Goal: Information Seeking & Learning: Learn about a topic

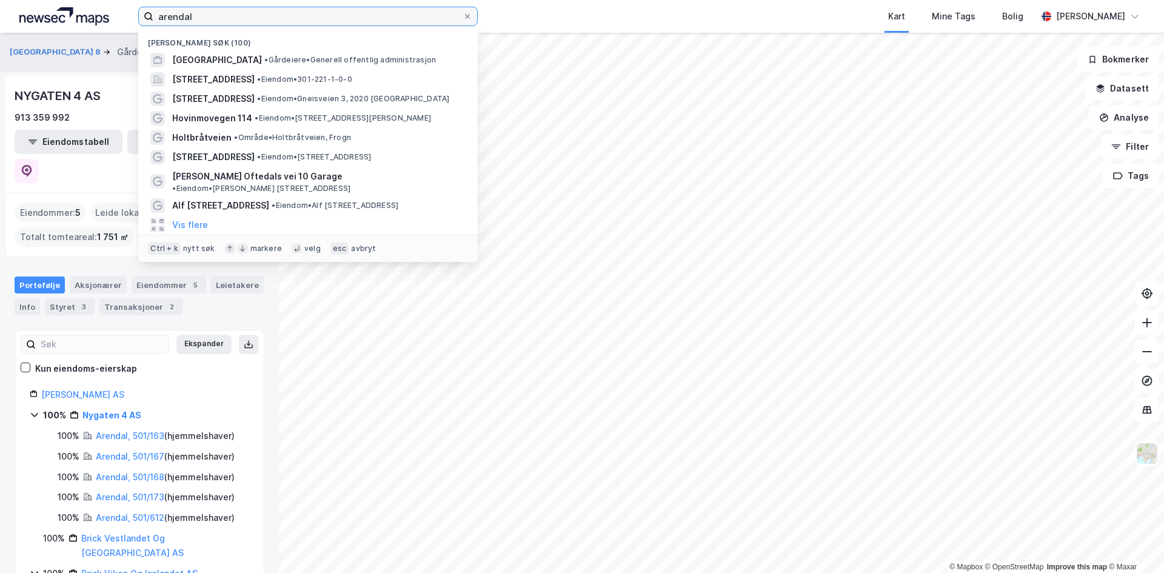
drag, startPoint x: 204, startPoint y: 15, endPoint x: 95, endPoint y: 19, distance: 109.2
click at [95, 18] on div "arendal Nylige søk (100) [GEOGRAPHIC_DATA] • Gårdeiere • Generell offentlig adm…" at bounding box center [582, 16] width 1164 height 33
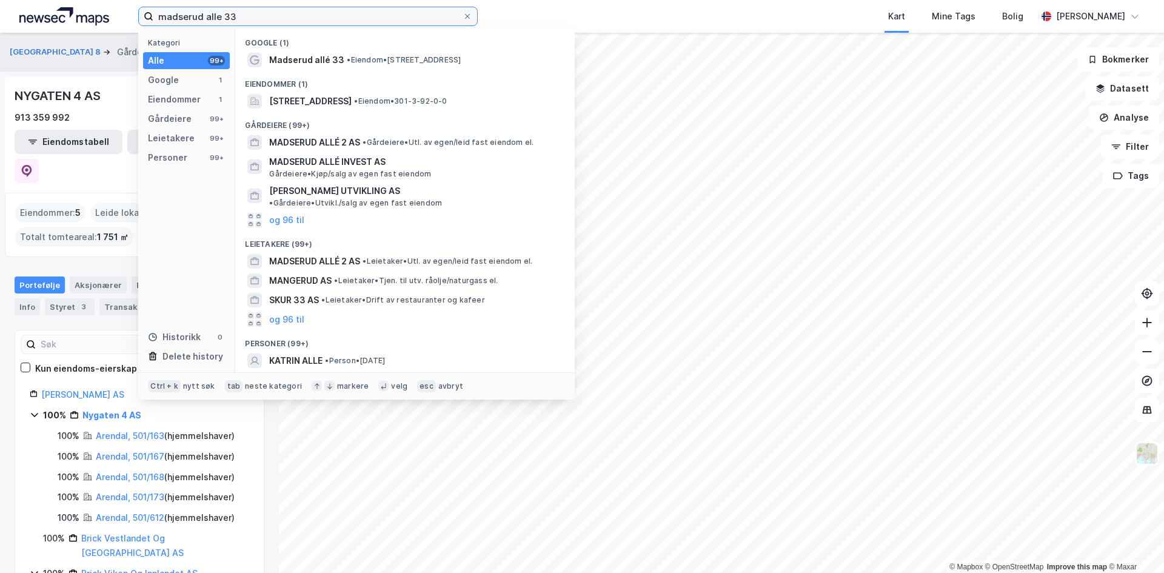
type input "madserud alle 33"
click at [350, 58] on span "•" at bounding box center [349, 59] width 4 height 9
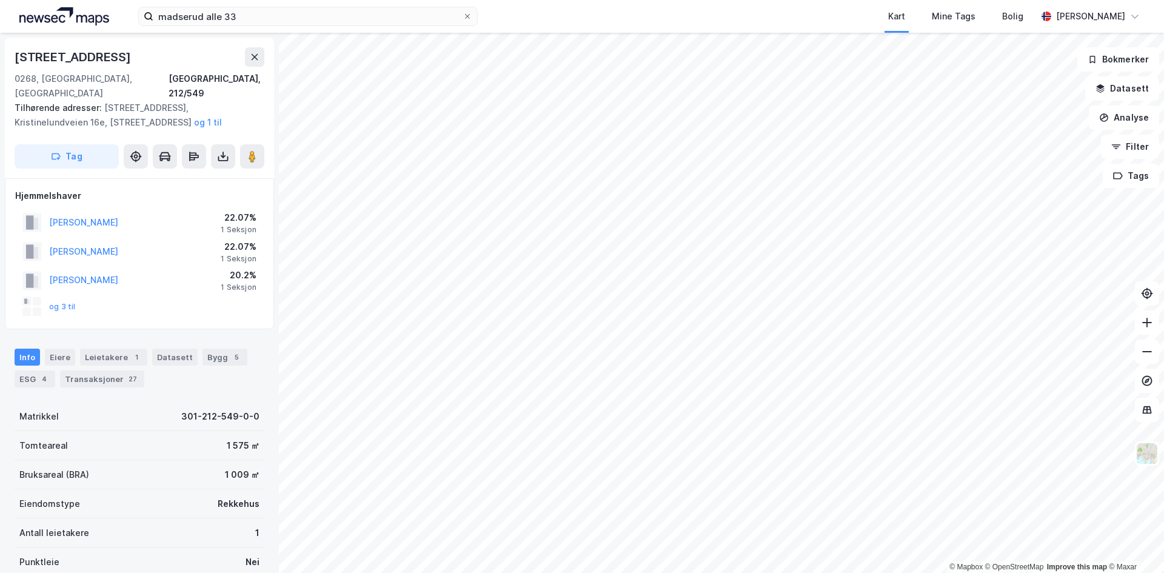
click at [0, 0] on button "og 3 til" at bounding box center [0, 0] width 0 height 0
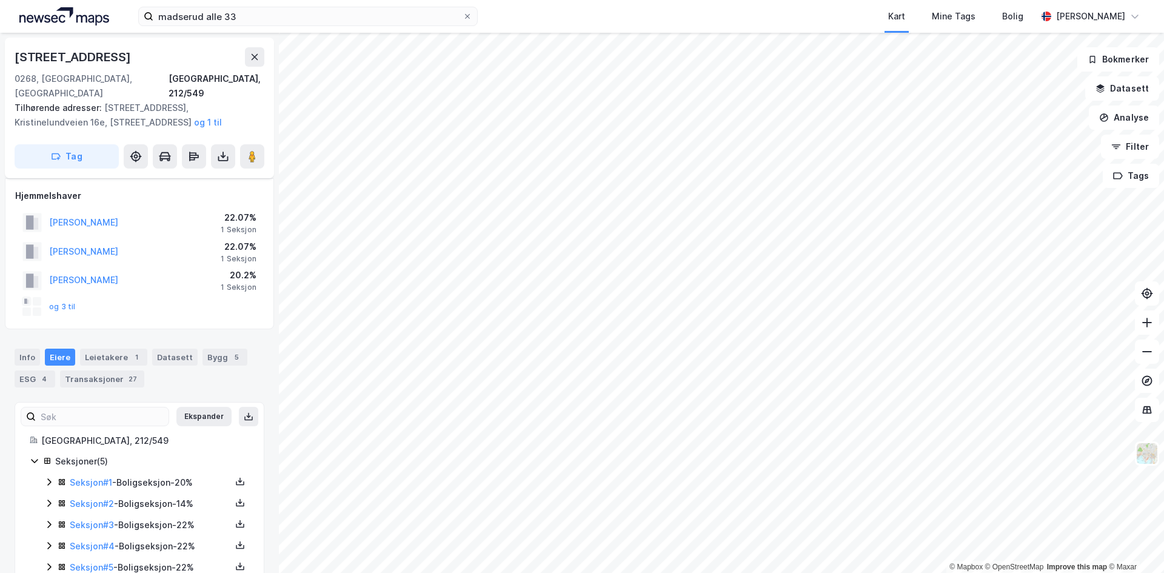
scroll to position [18, 0]
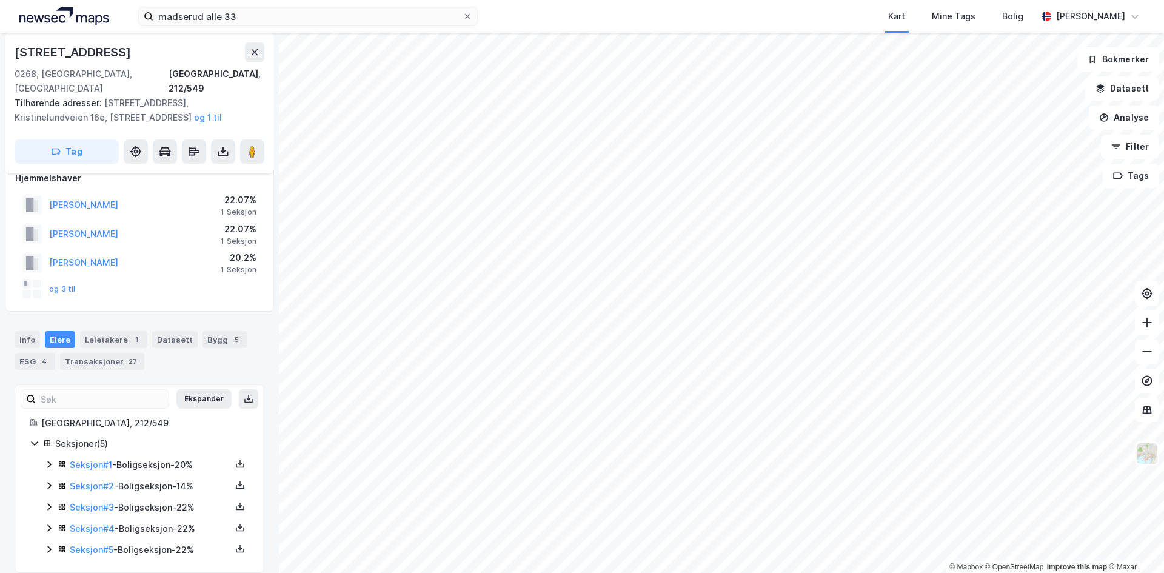
click at [0, 0] on button "og 3 til" at bounding box center [0, 0] width 0 height 0
